Goal: Complete application form

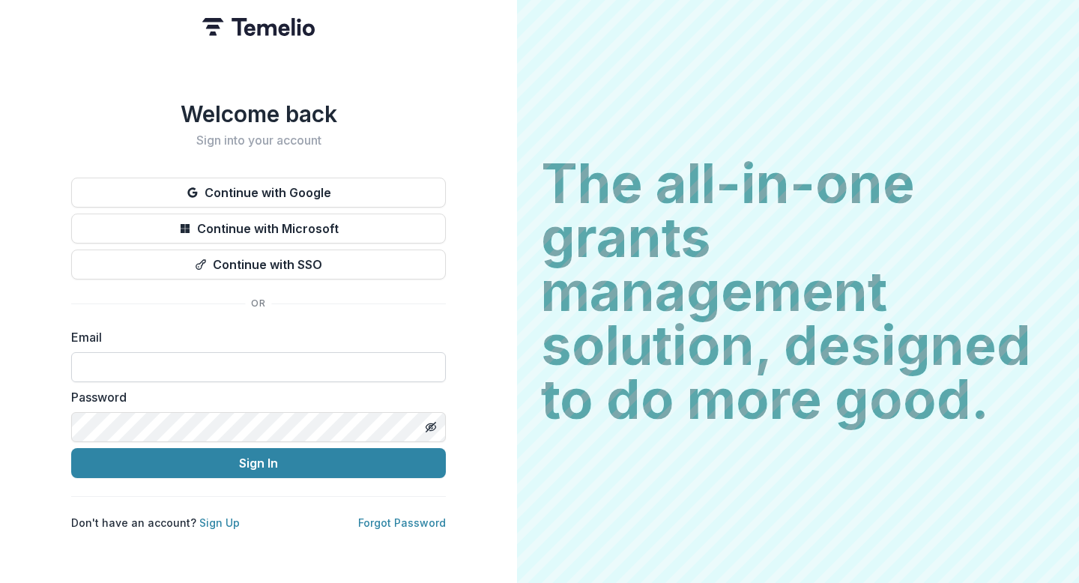
click at [287, 362] on input at bounding box center [258, 367] width 374 height 30
type input "**********"
click at [71, 448] on button "Sign In" at bounding box center [258, 463] width 374 height 30
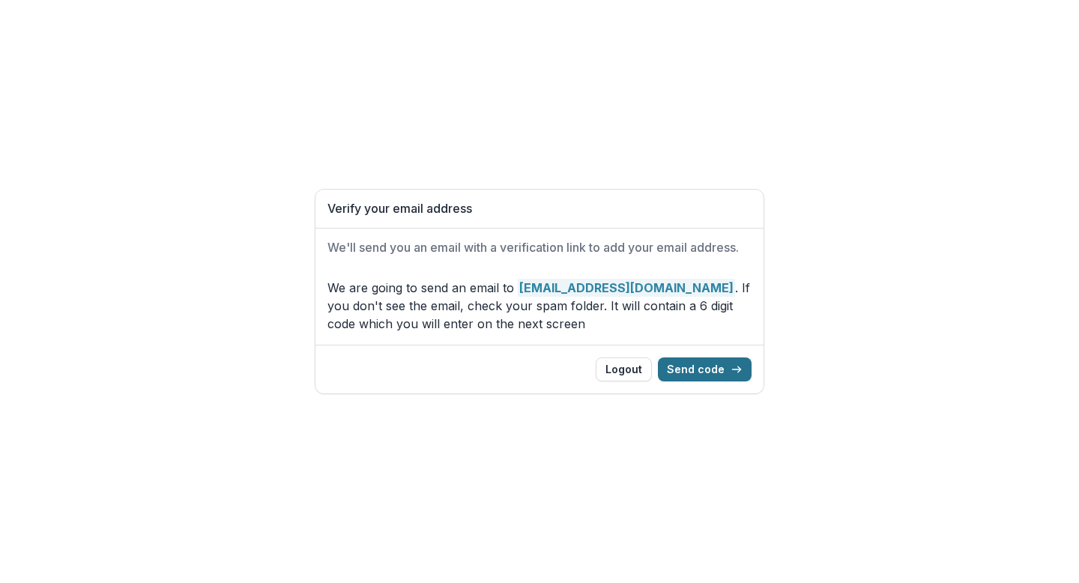
click at [704, 368] on button "Send code" at bounding box center [705, 369] width 94 height 24
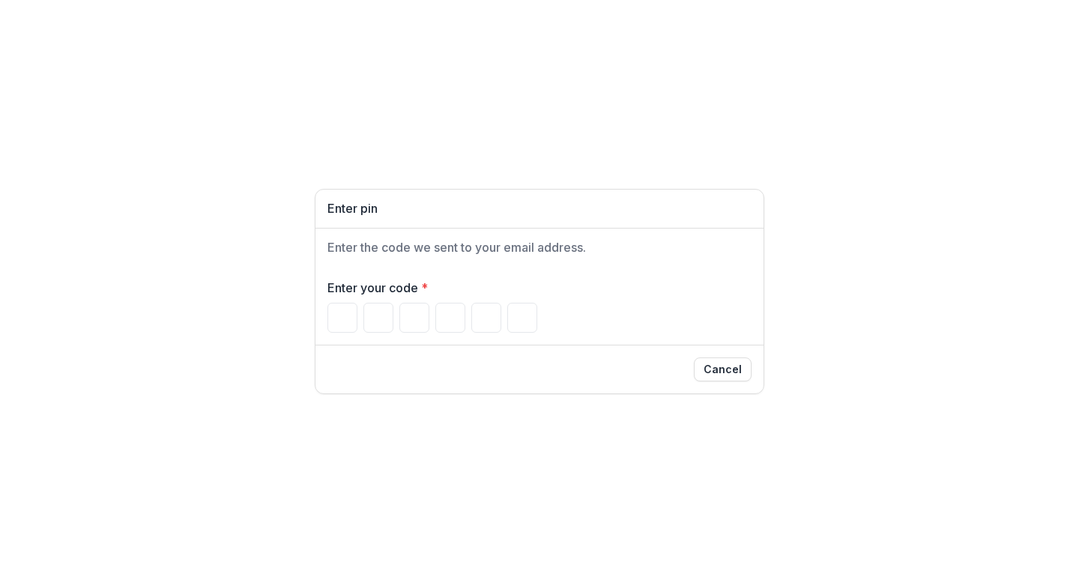
type input "*"
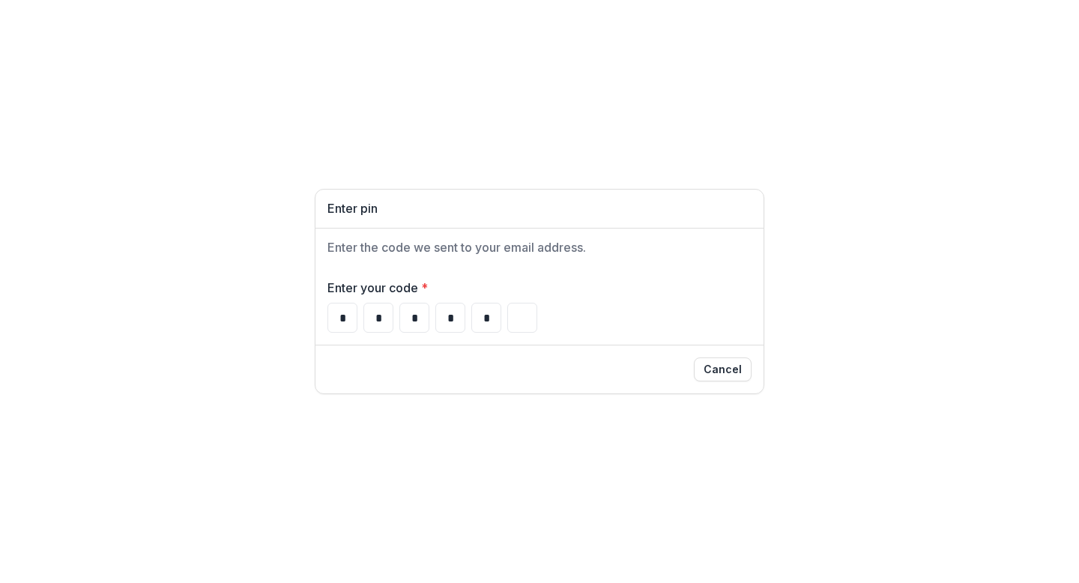
type input "*"
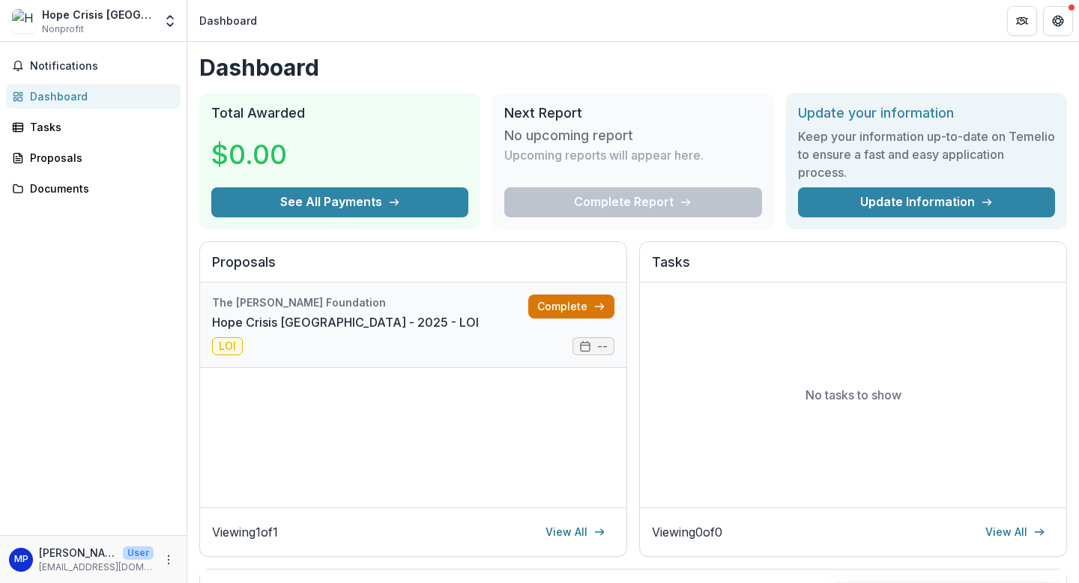
click at [541, 306] on link "Complete" at bounding box center [571, 306] width 86 height 24
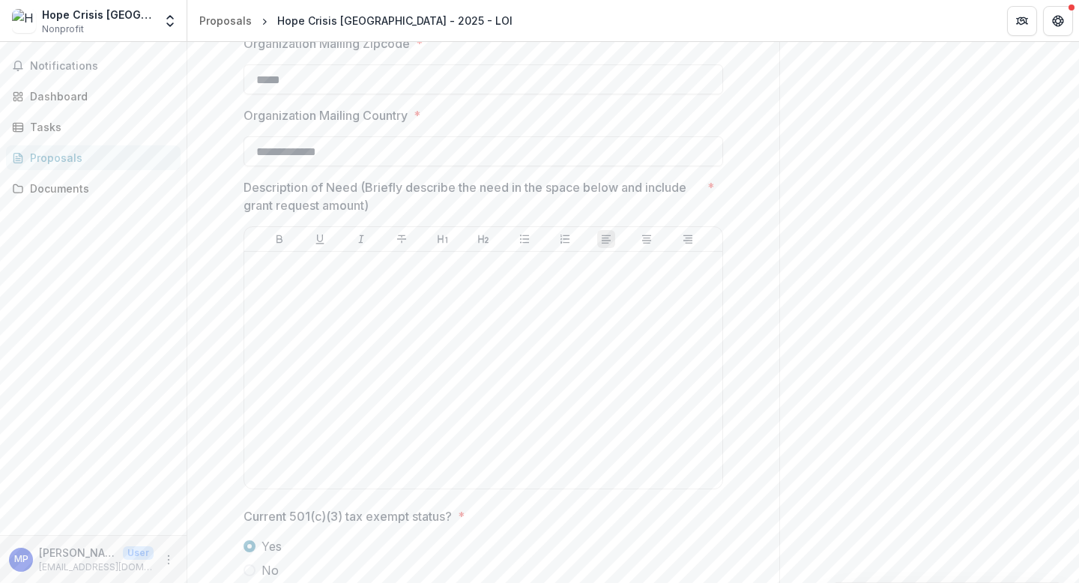
scroll to position [1128, 0]
click at [519, 324] on div at bounding box center [483, 370] width 466 height 225
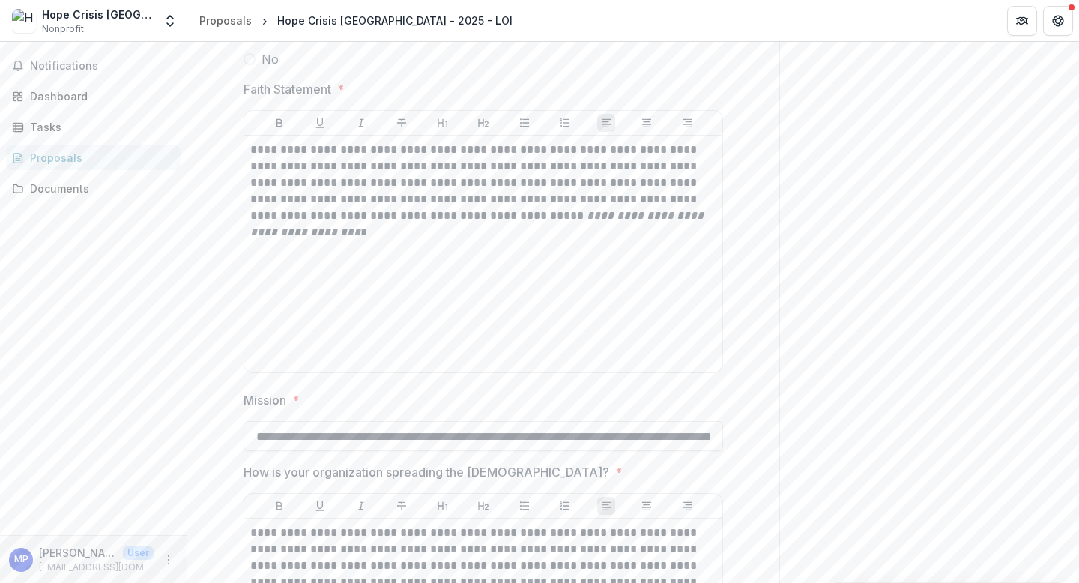
scroll to position [1995, 0]
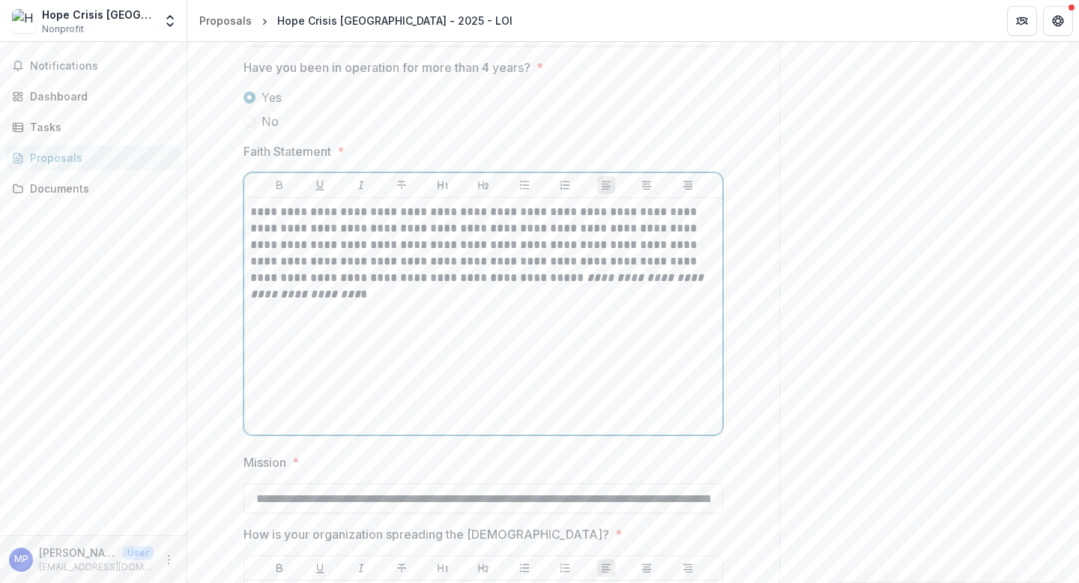
click at [371, 309] on div "**********" at bounding box center [483, 316] width 466 height 225
click at [630, 276] on em "**********" at bounding box center [478, 286] width 456 height 28
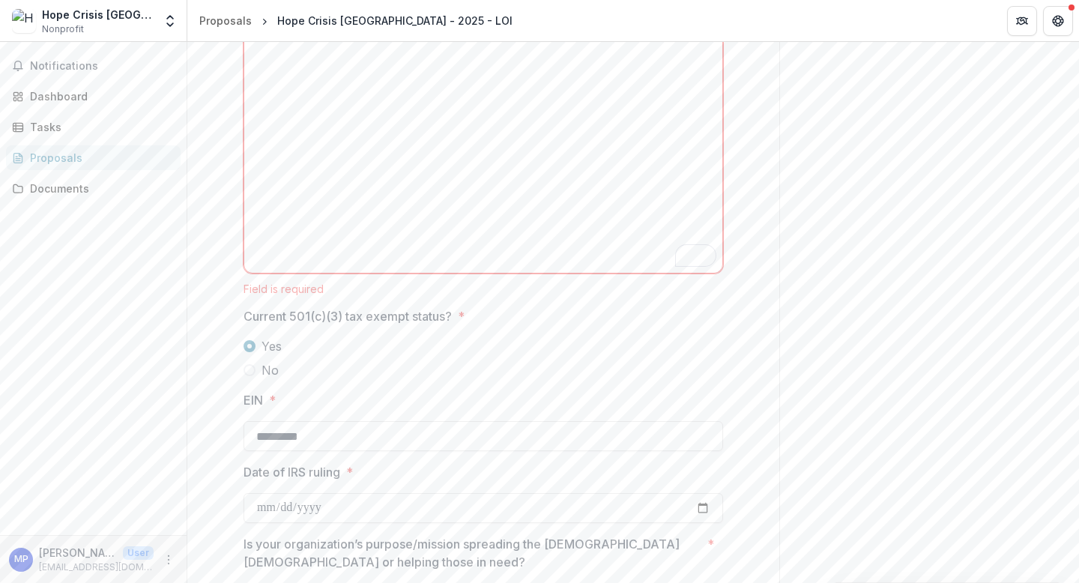
scroll to position [1389, 0]
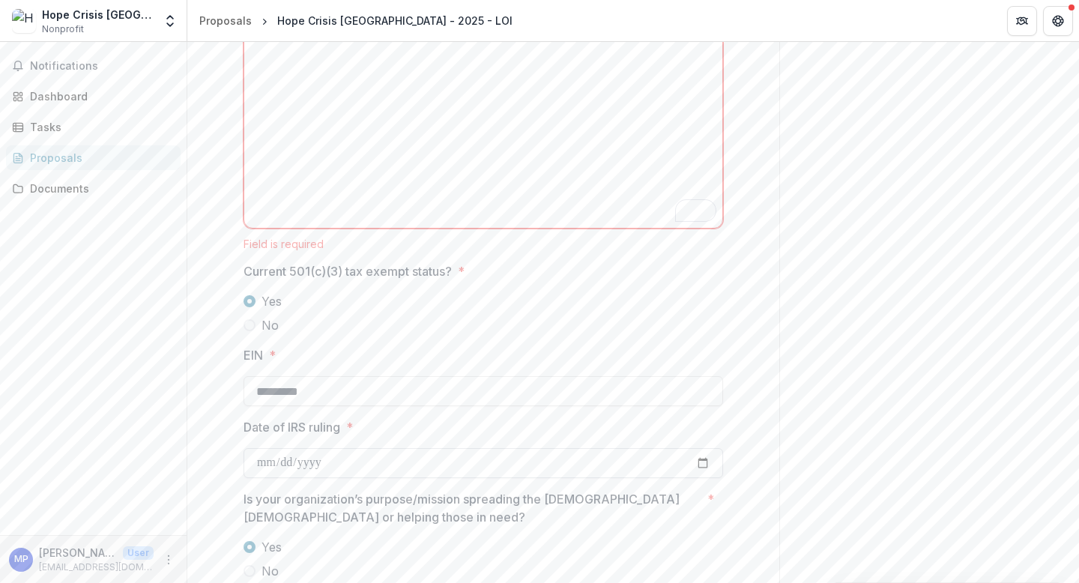
click at [442, 470] on input "Date of IRS ruling *" at bounding box center [482, 463] width 479 height 30
click at [530, 422] on label "Date of IRS ruling *" at bounding box center [478, 427] width 470 height 18
click at [530, 448] on input "Date of IRS ruling *" at bounding box center [482, 463] width 479 height 30
click at [443, 454] on input "Date of IRS ruling *" at bounding box center [482, 463] width 479 height 30
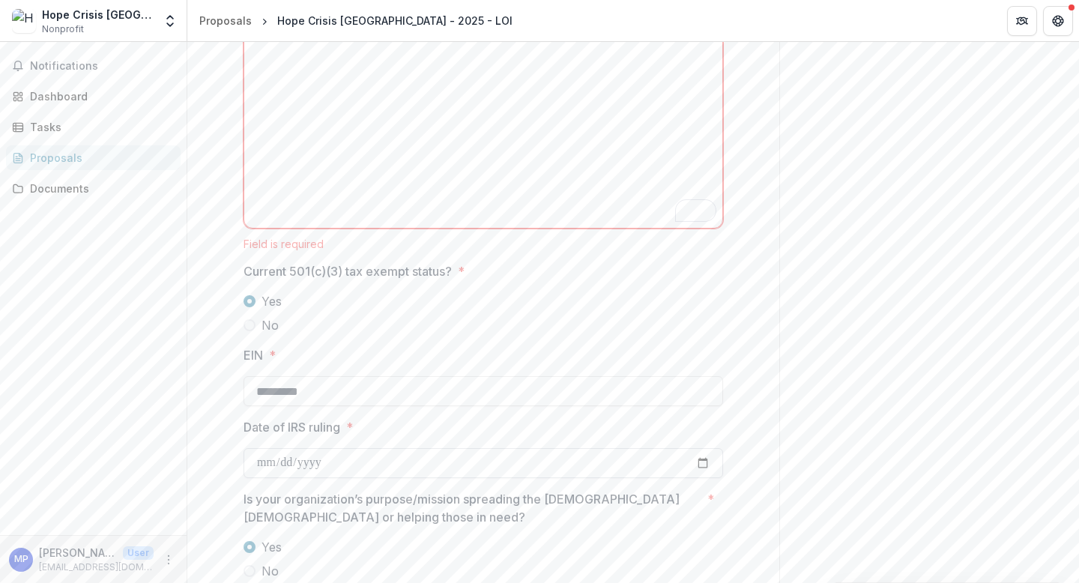
scroll to position [1482, 0]
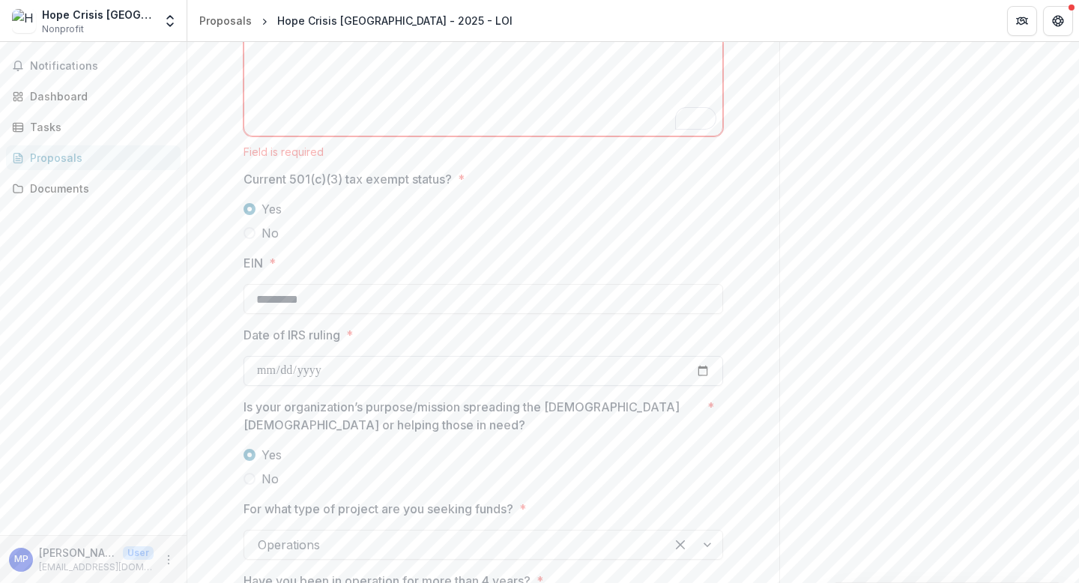
click at [312, 366] on input "Date of IRS ruling *" at bounding box center [482, 371] width 479 height 30
click at [264, 371] on input "Date of IRS ruling *" at bounding box center [482, 371] width 479 height 30
type input "**********"
click at [482, 395] on div "**********" at bounding box center [482, 225] width 479 height 2901
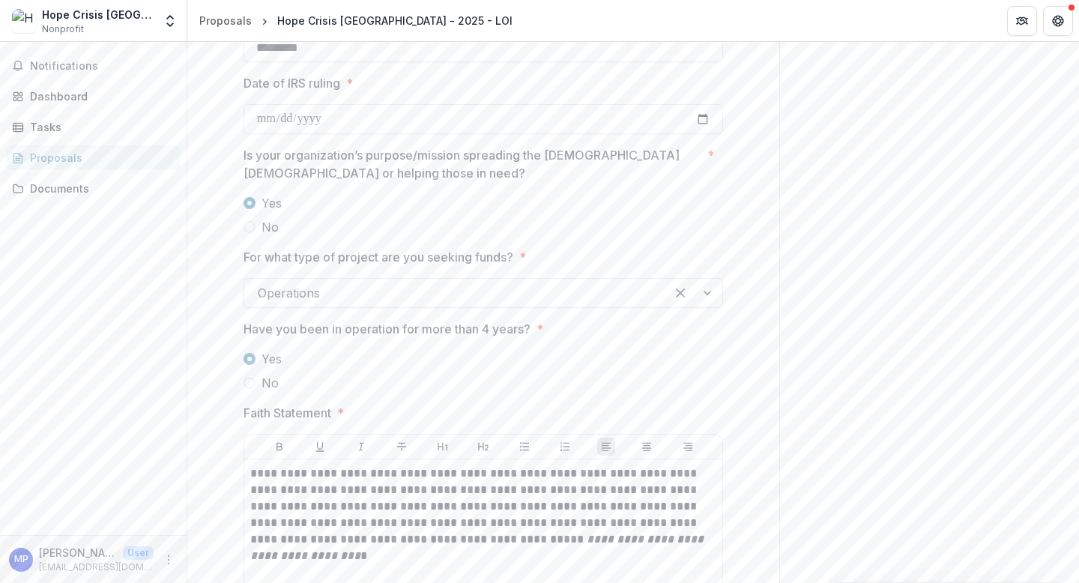
scroll to position [1791, 0]
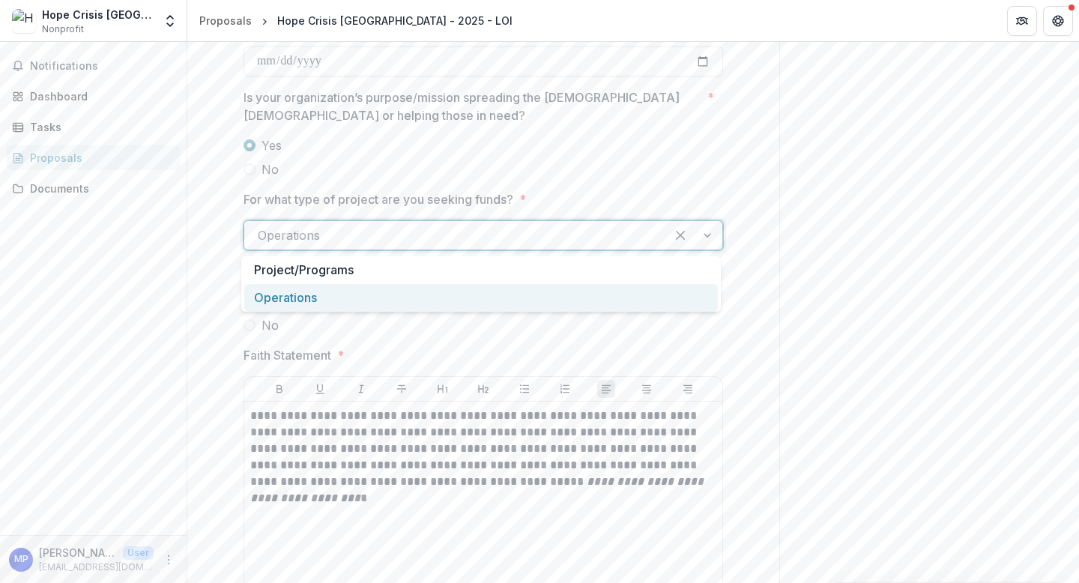
click at [707, 234] on div at bounding box center [693, 235] width 57 height 28
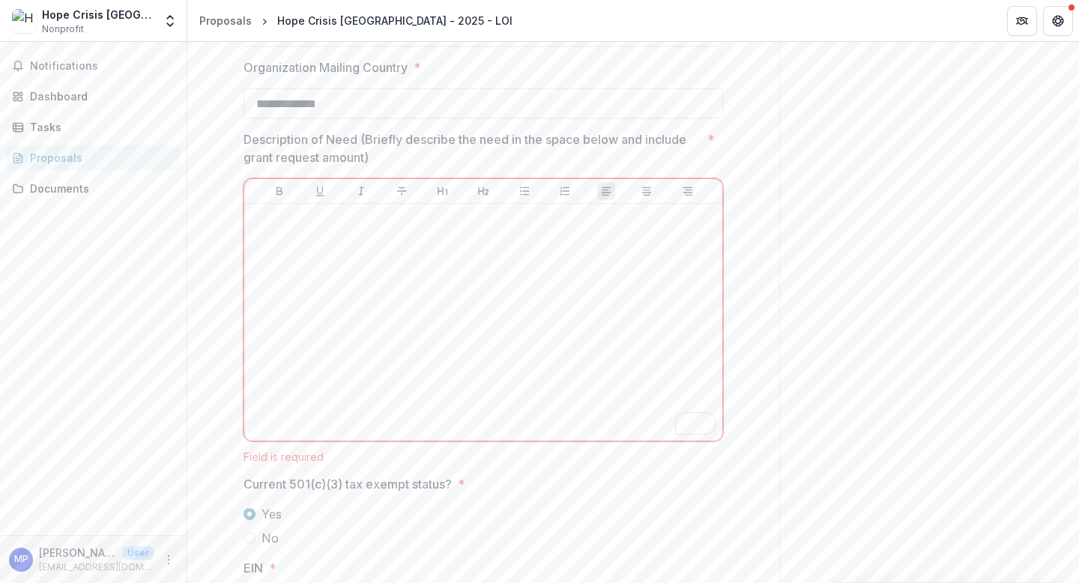
scroll to position [1180, 0]
click at [478, 339] on div "To enrich screen reader interactions, please activate Accessibility in Grammarl…" at bounding box center [483, 318] width 466 height 225
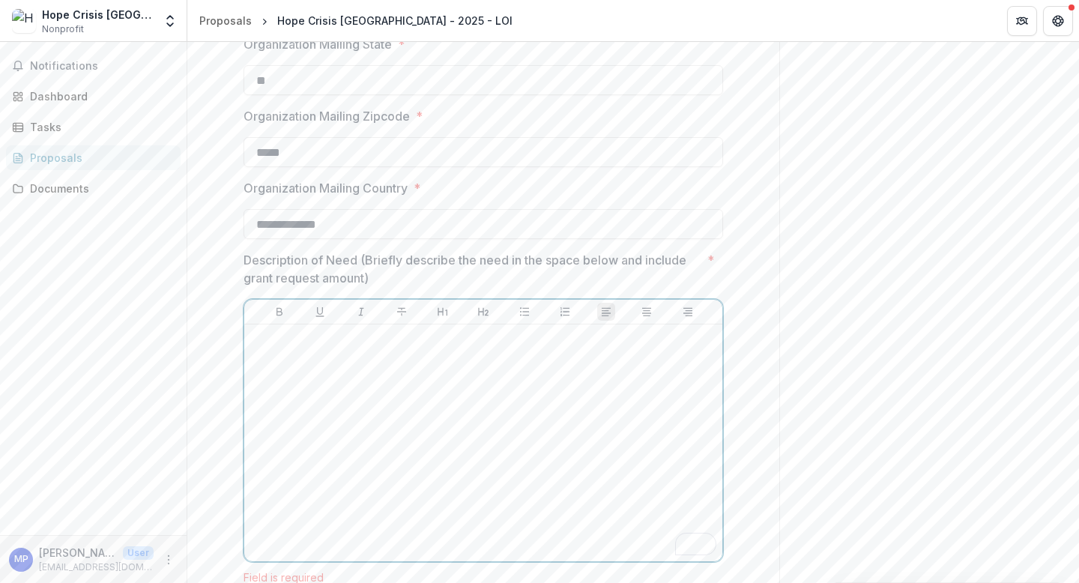
scroll to position [1155, 0]
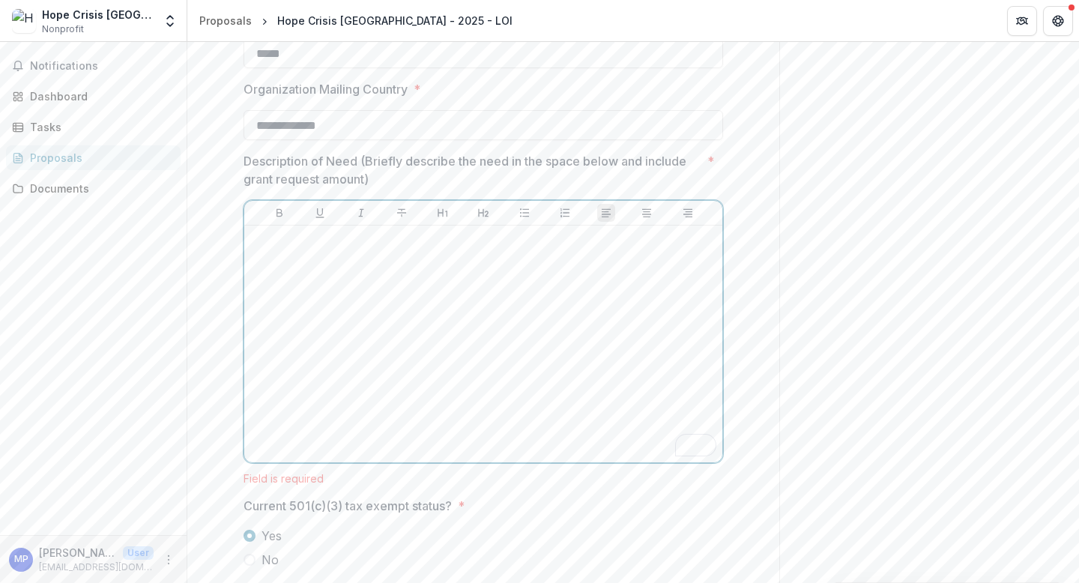
click at [432, 285] on div "To enrich screen reader interactions, please activate Accessibility in Grammarl…" at bounding box center [483, 343] width 466 height 225
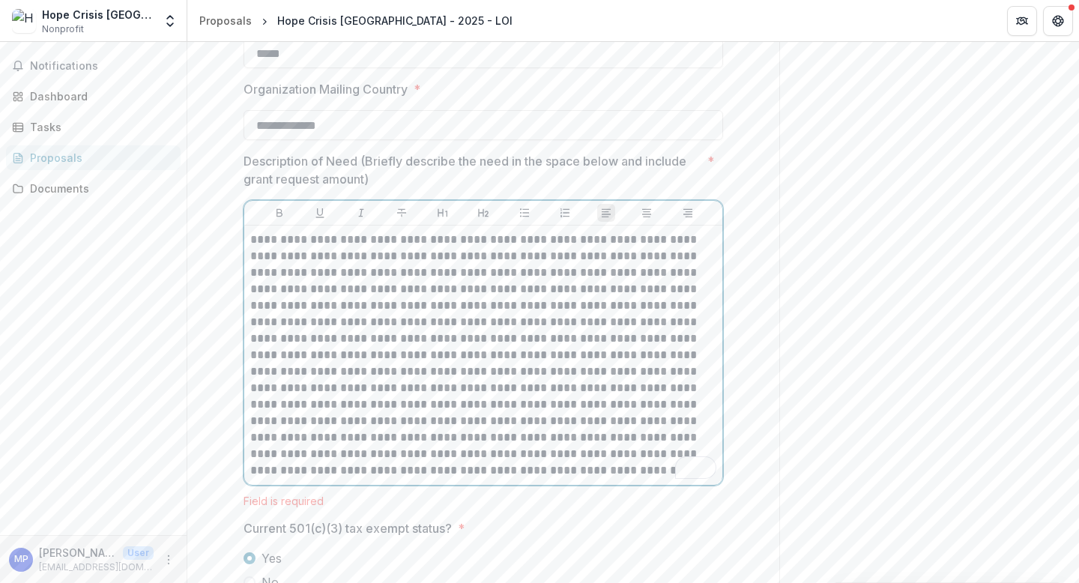
scroll to position [1197, 0]
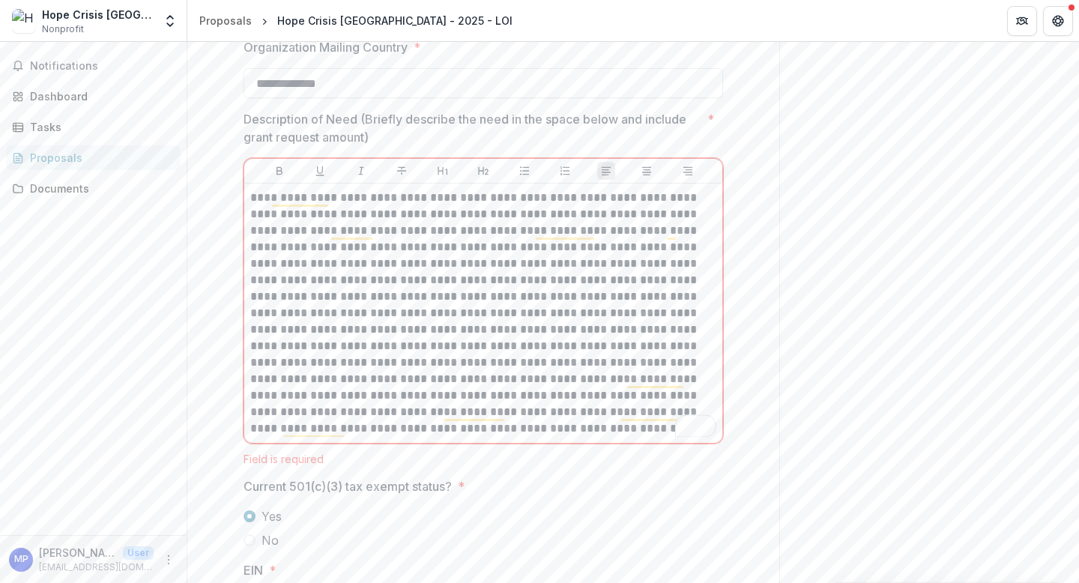
click at [568, 478] on span "Current 501(c)(3) tax exempt status? *" at bounding box center [478, 486] width 470 height 18
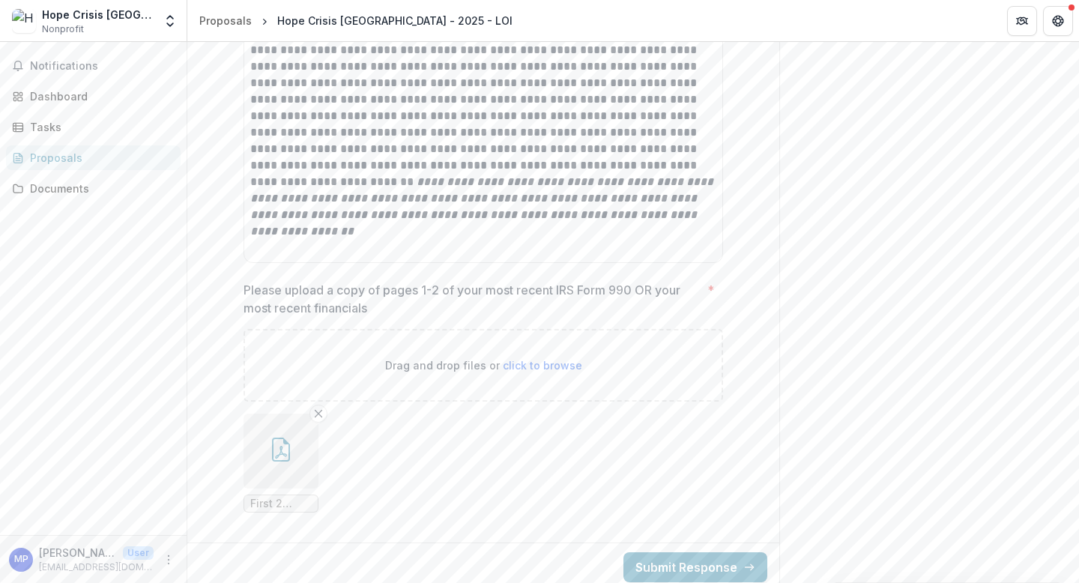
scroll to position [2636, 0]
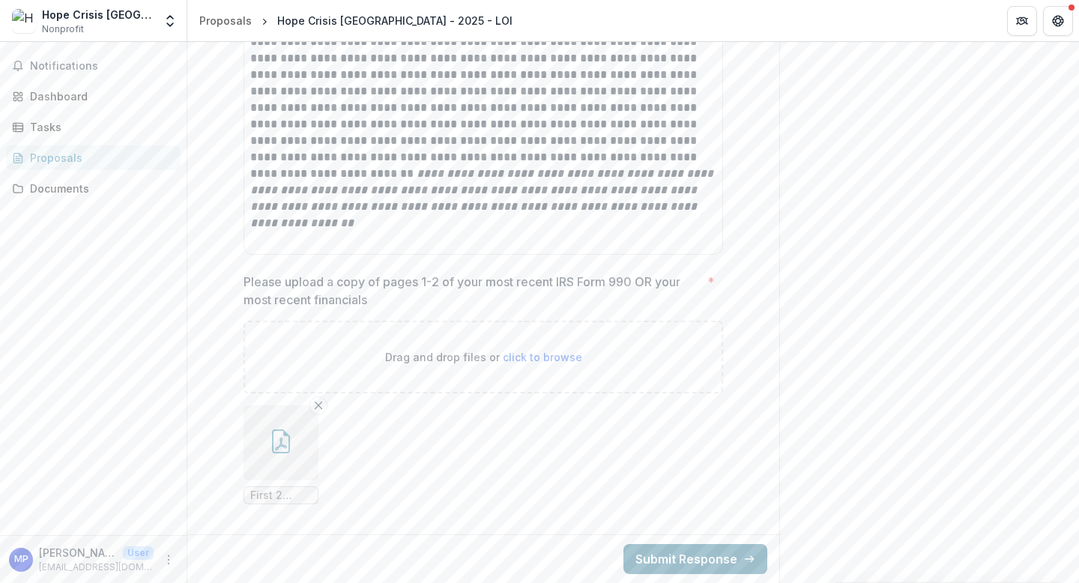
click at [715, 551] on button "Submit Response" at bounding box center [695, 559] width 144 height 30
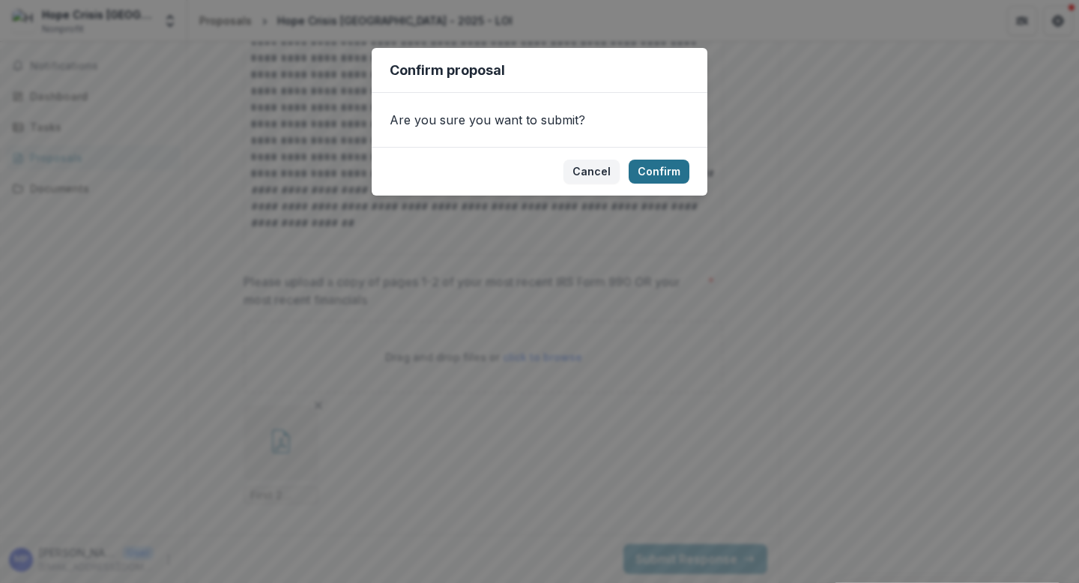
click at [655, 179] on button "Confirm" at bounding box center [658, 172] width 61 height 24
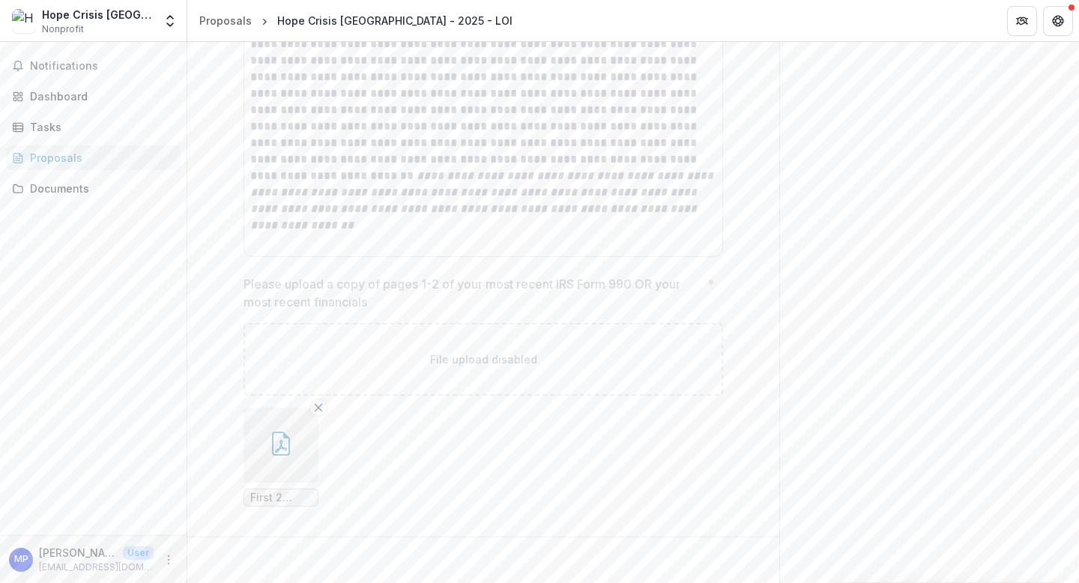
scroll to position [2684, 0]
click at [138, 60] on span "Notifications" at bounding box center [95, 66] width 130 height 13
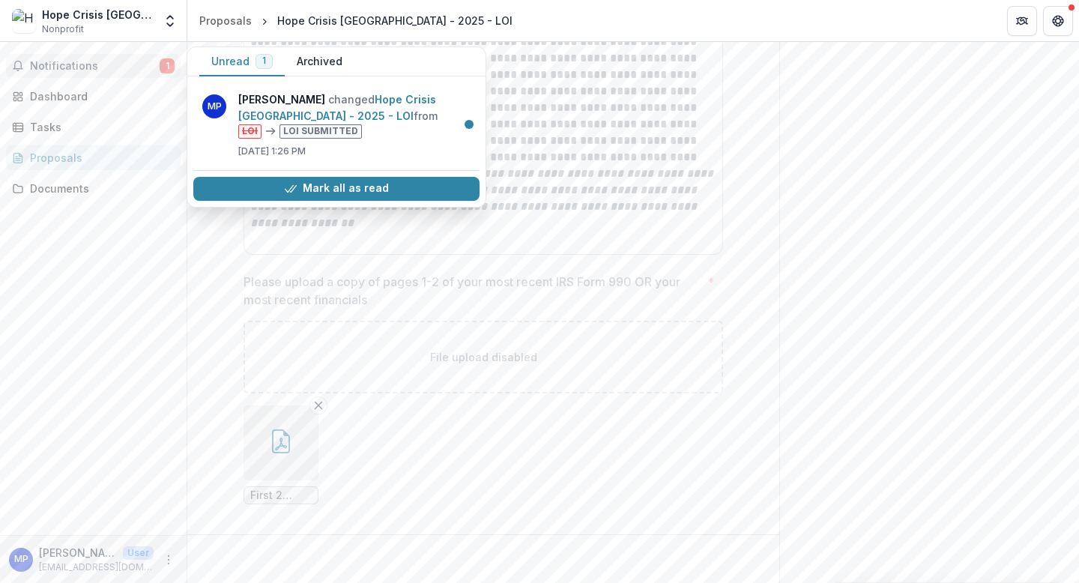
click at [174, 67] on span "1" at bounding box center [167, 65] width 15 height 15
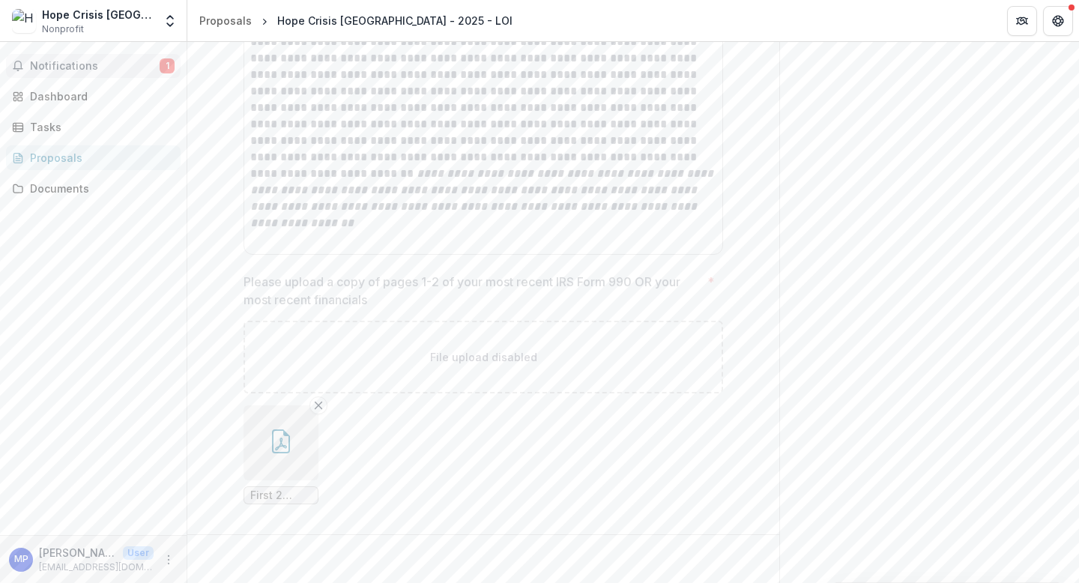
click at [149, 72] on button "Notifications 1" at bounding box center [93, 66] width 175 height 24
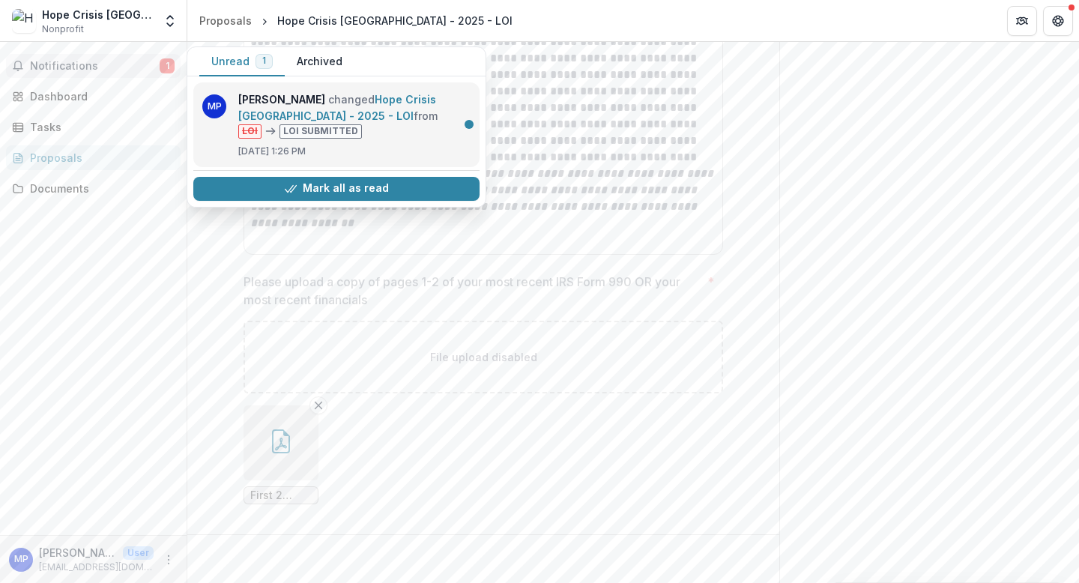
click at [376, 122] on link "Hope Crisis Pregnancy Center - 2025 - LOI" at bounding box center [337, 107] width 198 height 29
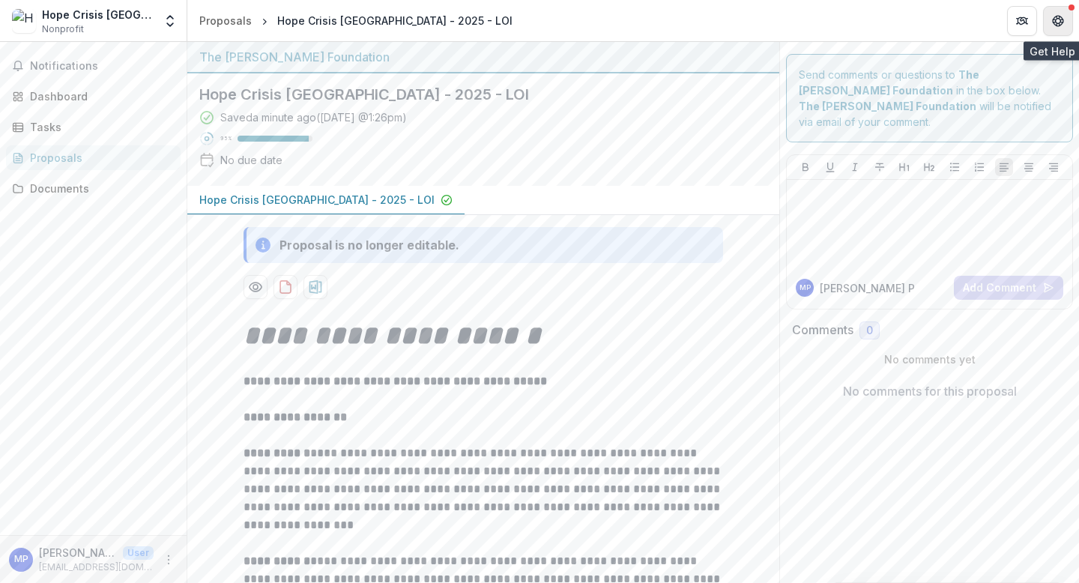
click at [1054, 24] on icon "Get Help" at bounding box center [1058, 21] width 12 height 12
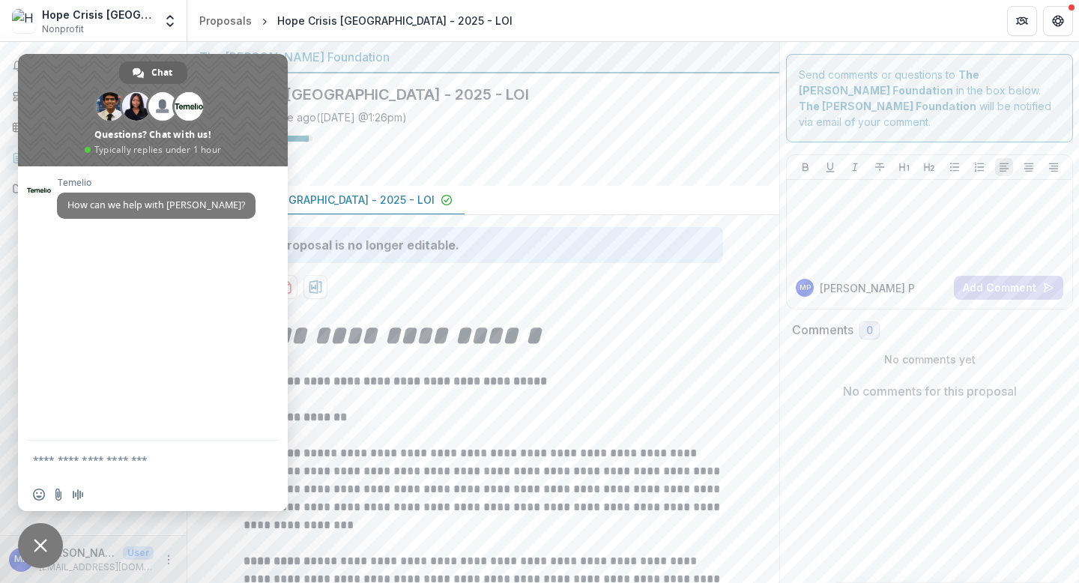
click at [49, 544] on span "Close chat" at bounding box center [40, 545] width 45 height 45
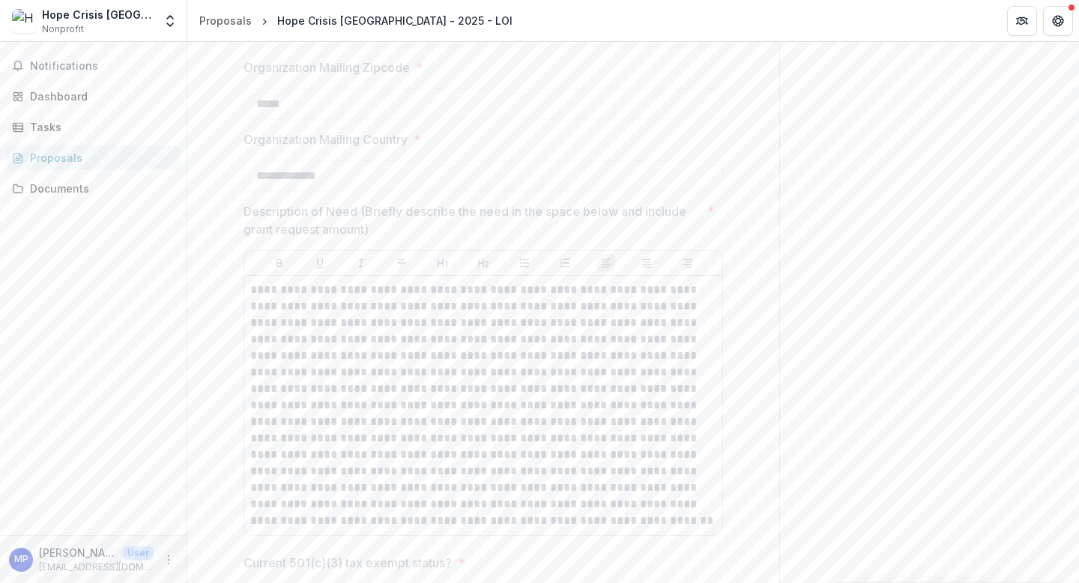
scroll to position [1146, 0]
